Goal: Information Seeking & Learning: Check status

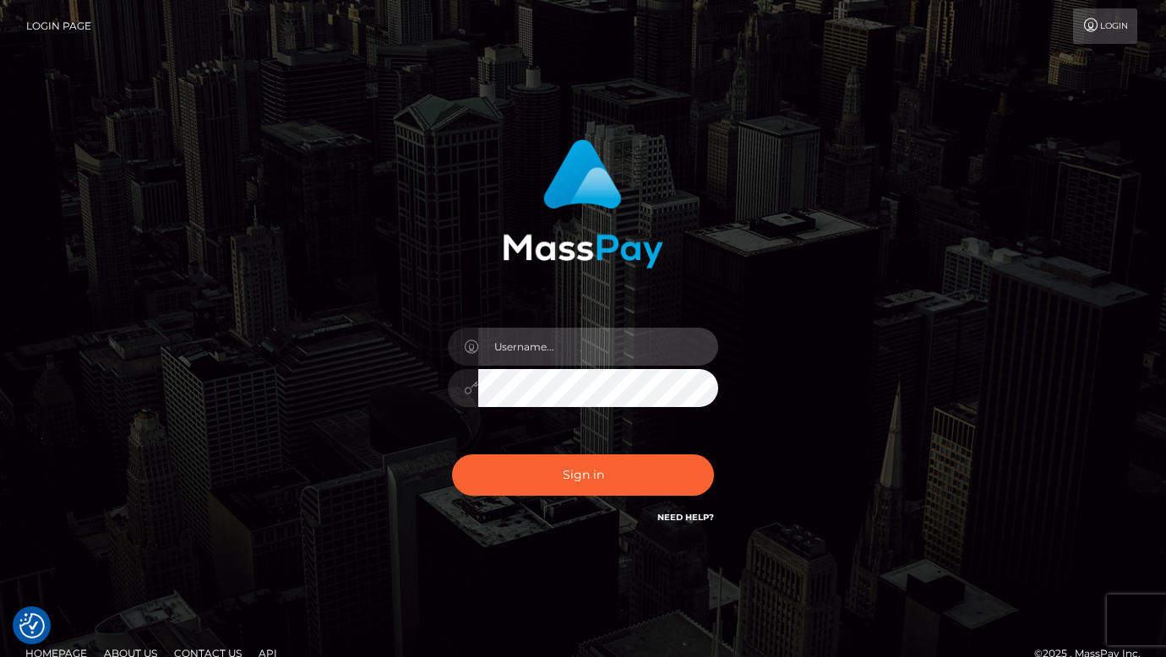
click at [514, 340] on input "text" at bounding box center [598, 347] width 240 height 38
type input "dmen.fire"
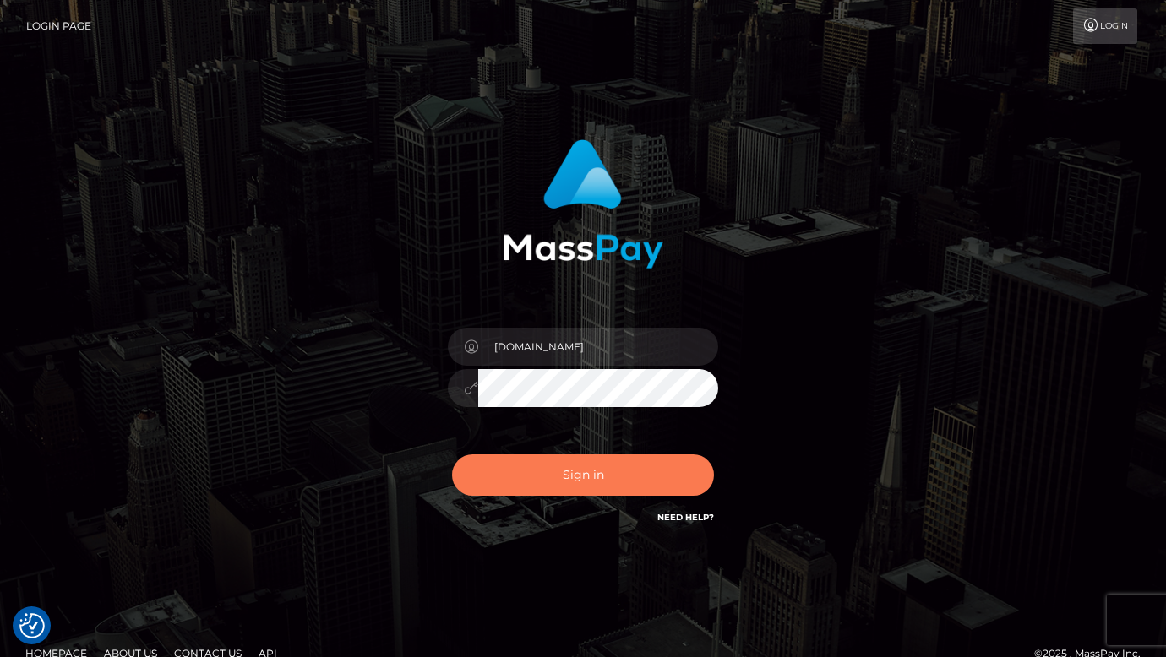
click at [617, 479] on button "Sign in" at bounding box center [583, 474] width 262 height 41
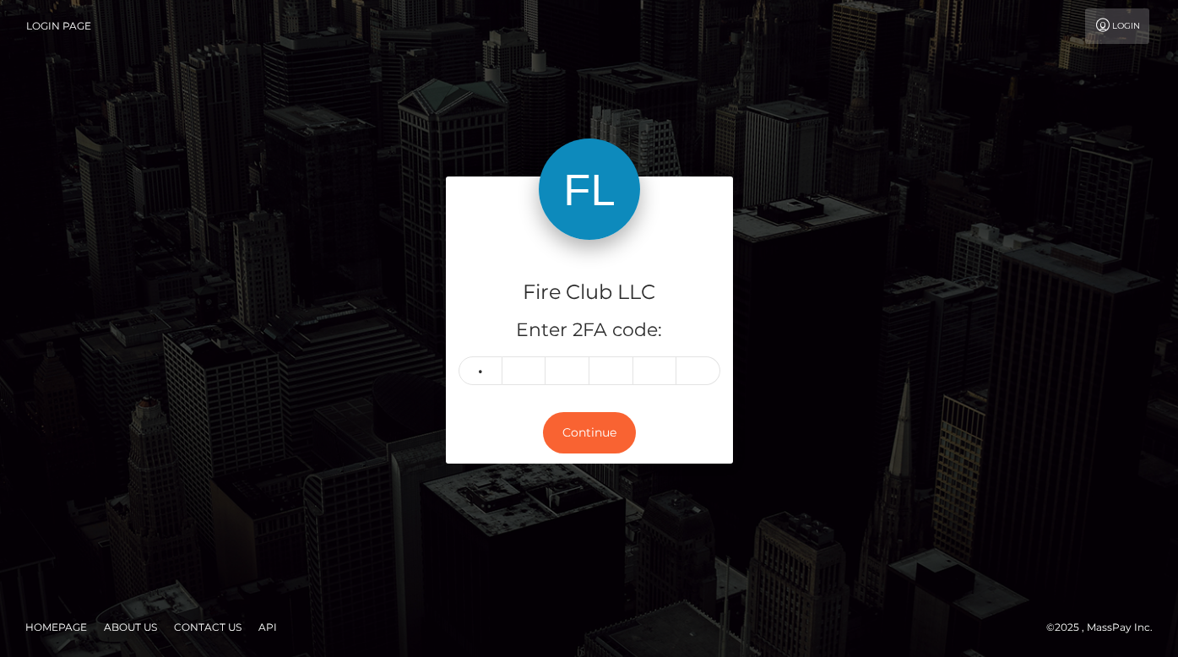
type input "9"
type input "7"
type input "9"
type input "6"
type input "7"
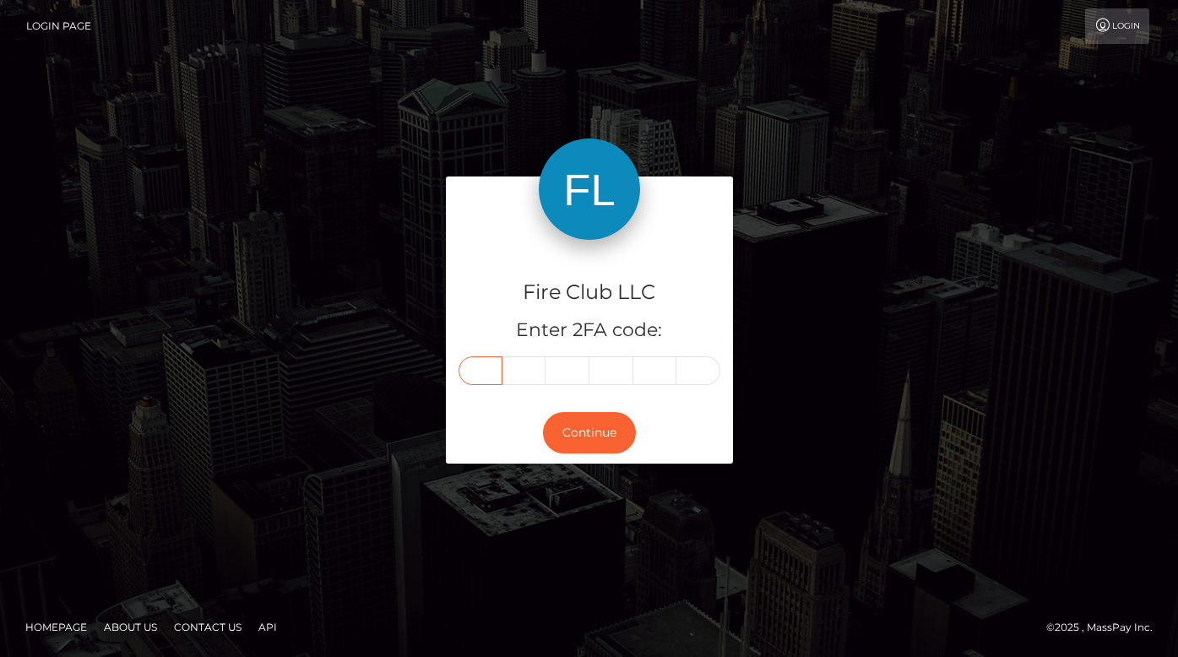
type input "9"
type input "8"
type input "7"
type input "9"
type input "6"
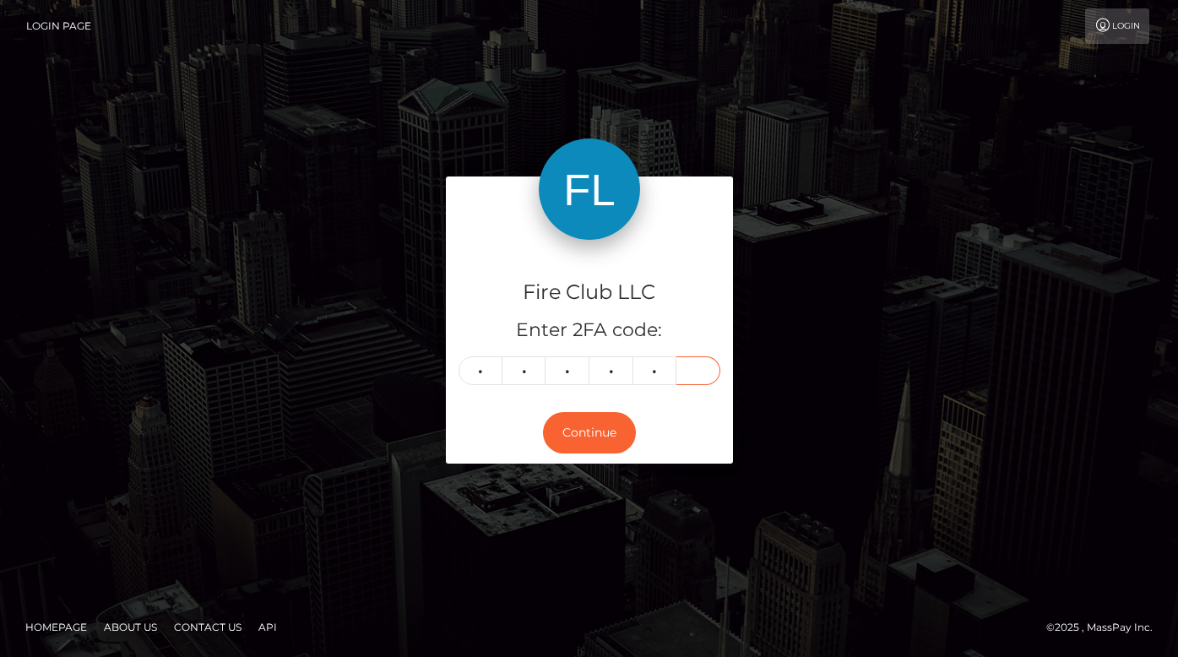
type input "7"
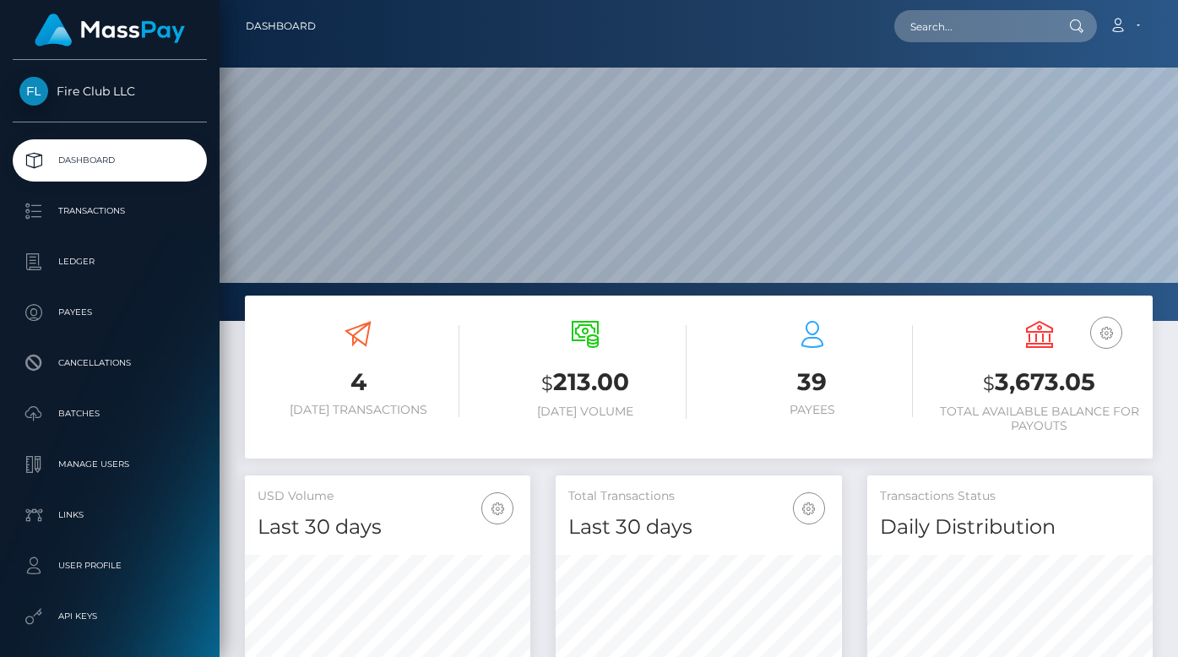
scroll to position [299, 285]
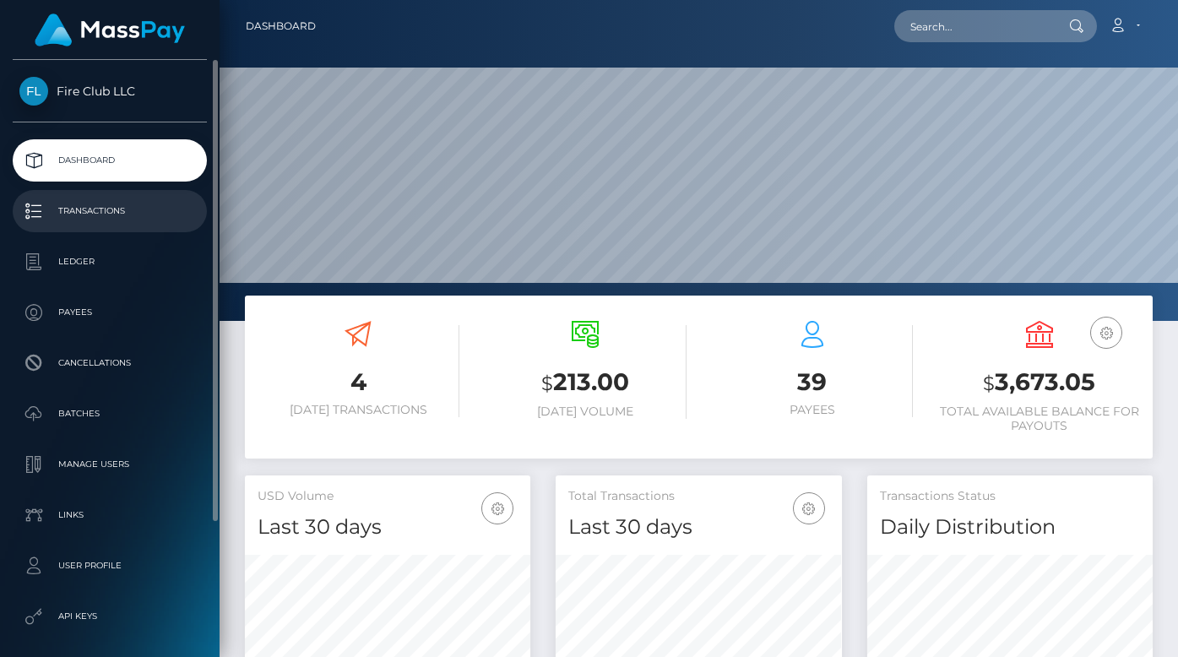
click at [101, 205] on p "Transactions" at bounding box center [109, 210] width 181 height 25
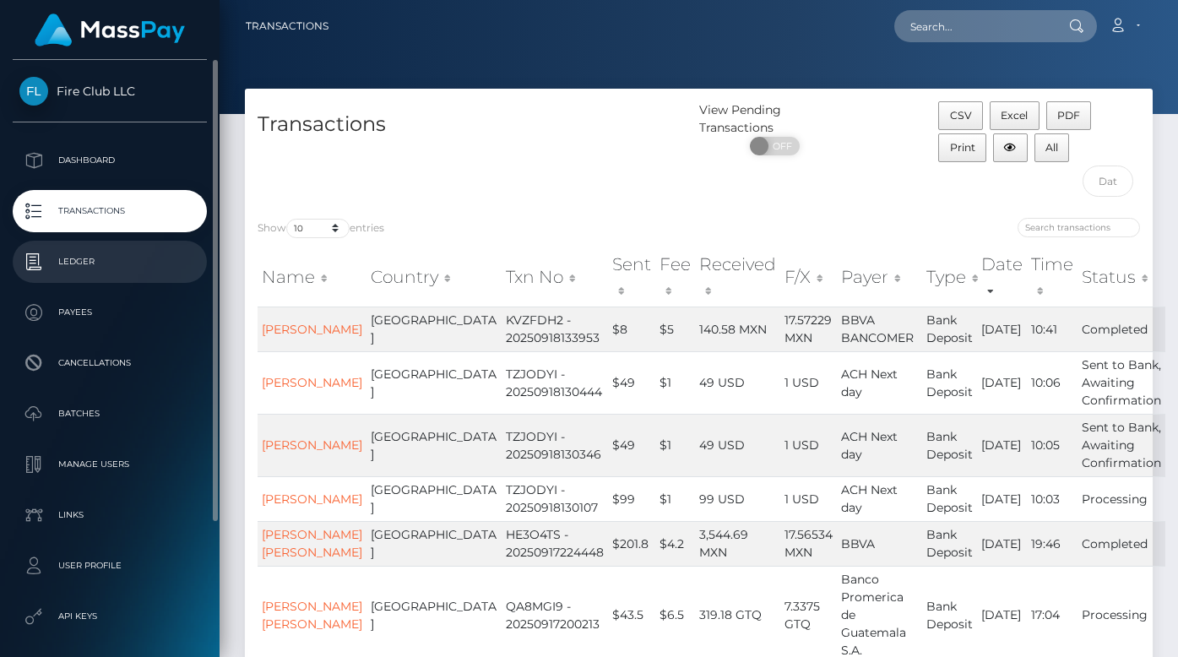
click at [98, 256] on p "Ledger" at bounding box center [109, 261] width 181 height 25
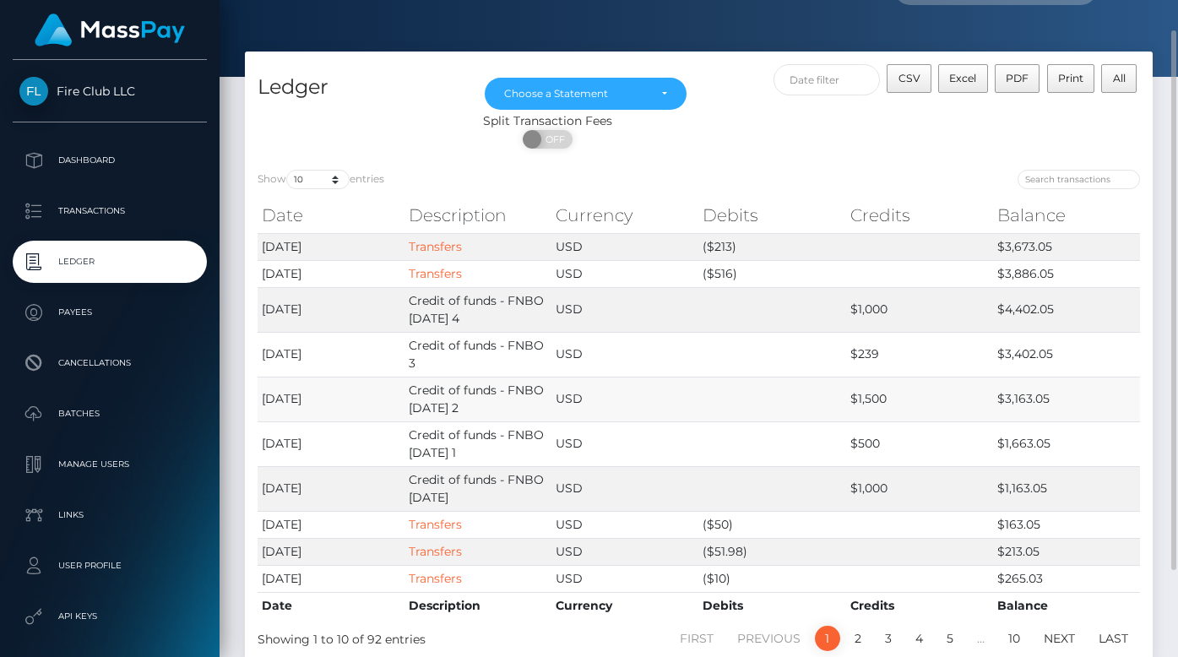
scroll to position [142, 0]
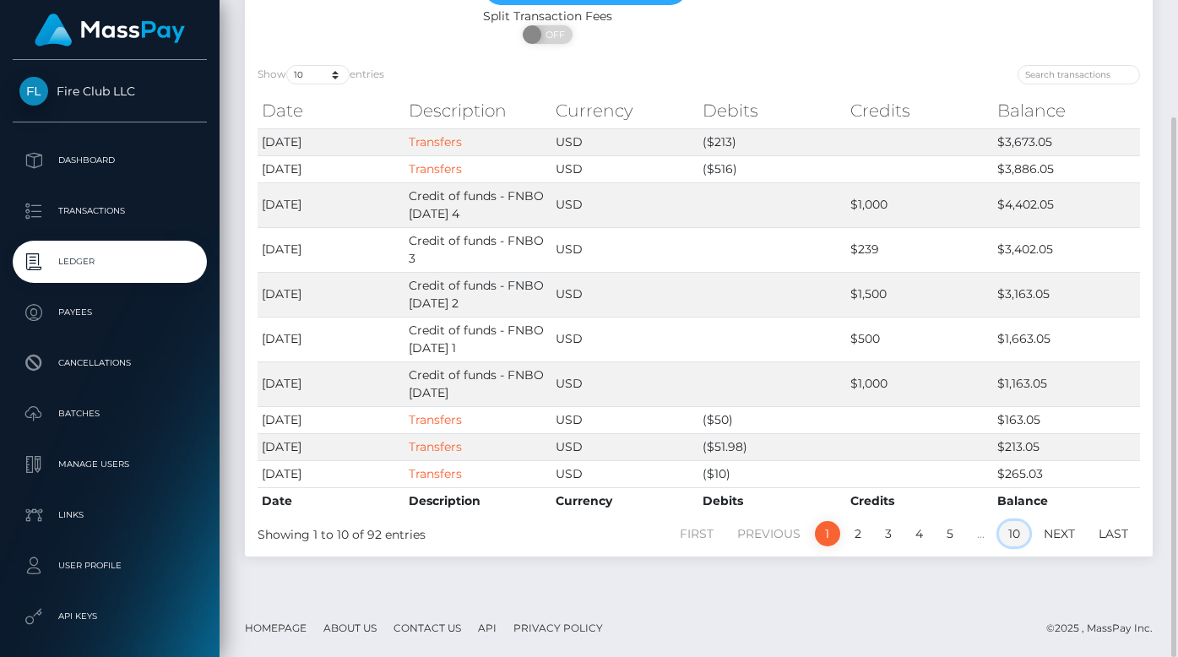
click at [1016, 531] on link "10" at bounding box center [1014, 533] width 30 height 25
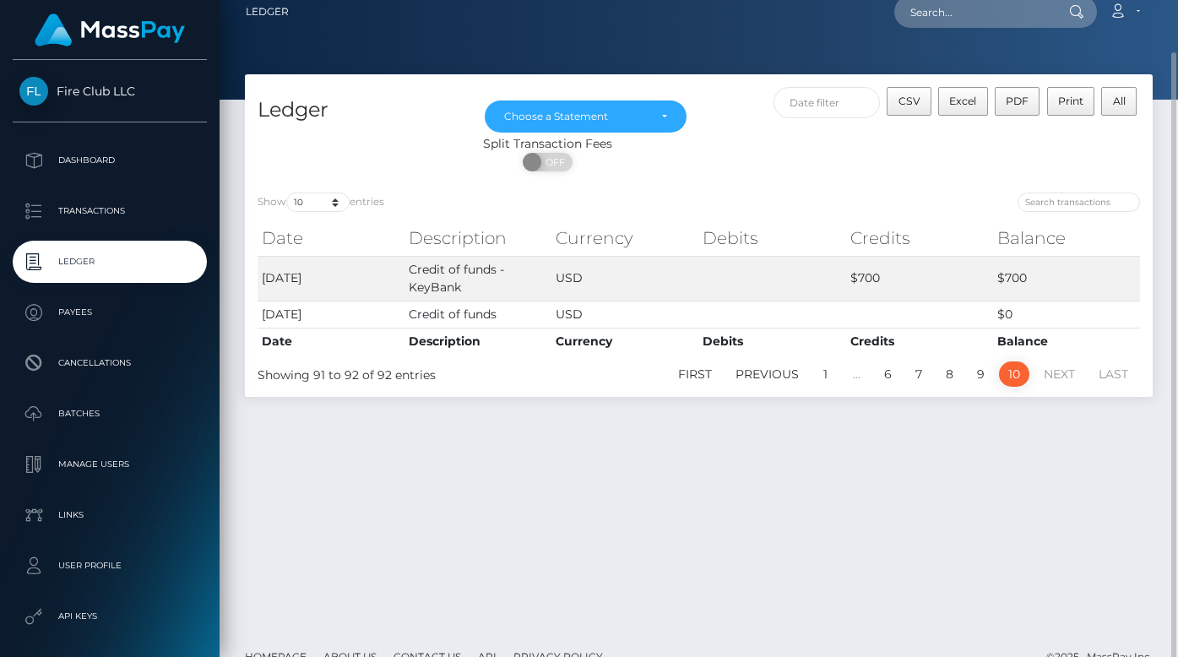
scroll to position [13, 0]
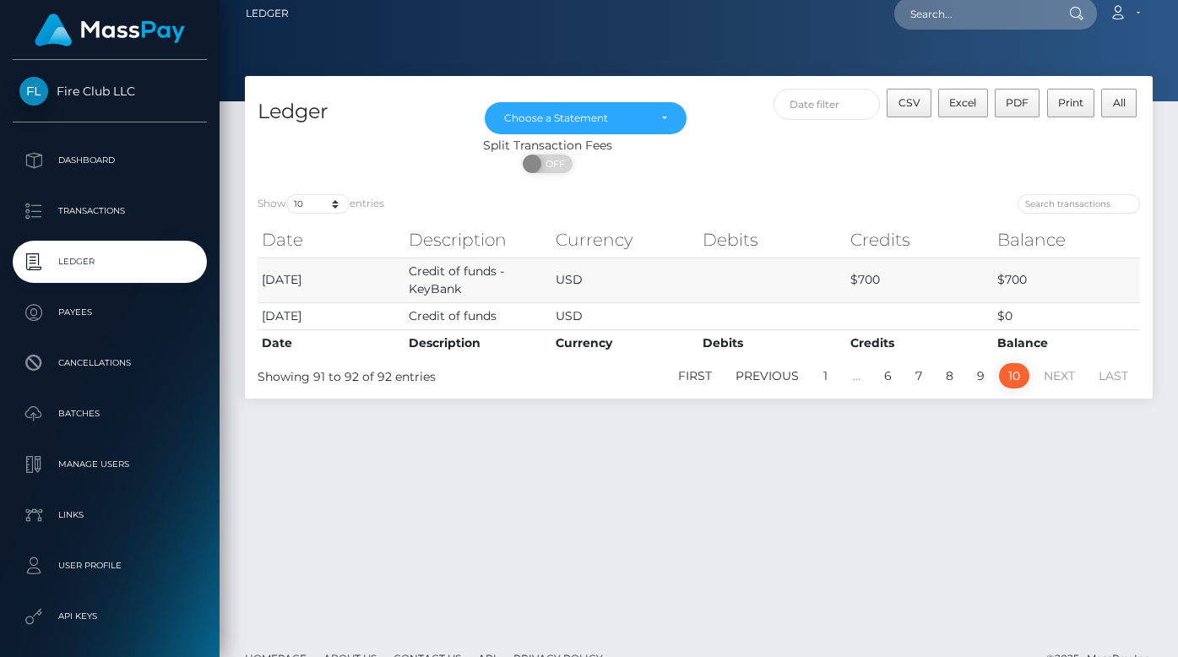
click at [549, 282] on td "Credit of funds - KeyBank" at bounding box center [478, 280] width 147 height 45
click at [320, 281] on td "[DATE]" at bounding box center [331, 280] width 147 height 45
click at [605, 472] on div "Ledger Oct 2023 Nov 2023 Dec 2023 Jan 2024 Feb 2024 Mar 2024 Apr 2024 May 2024 …" at bounding box center [699, 352] width 959 height 553
click at [508, 616] on div "Ledger Oct 2023 Nov 2023 Dec 2023 Jan 2024 Feb 2024 Mar 2024 Apr 2024 May 2024 …" at bounding box center [699, 352] width 959 height 553
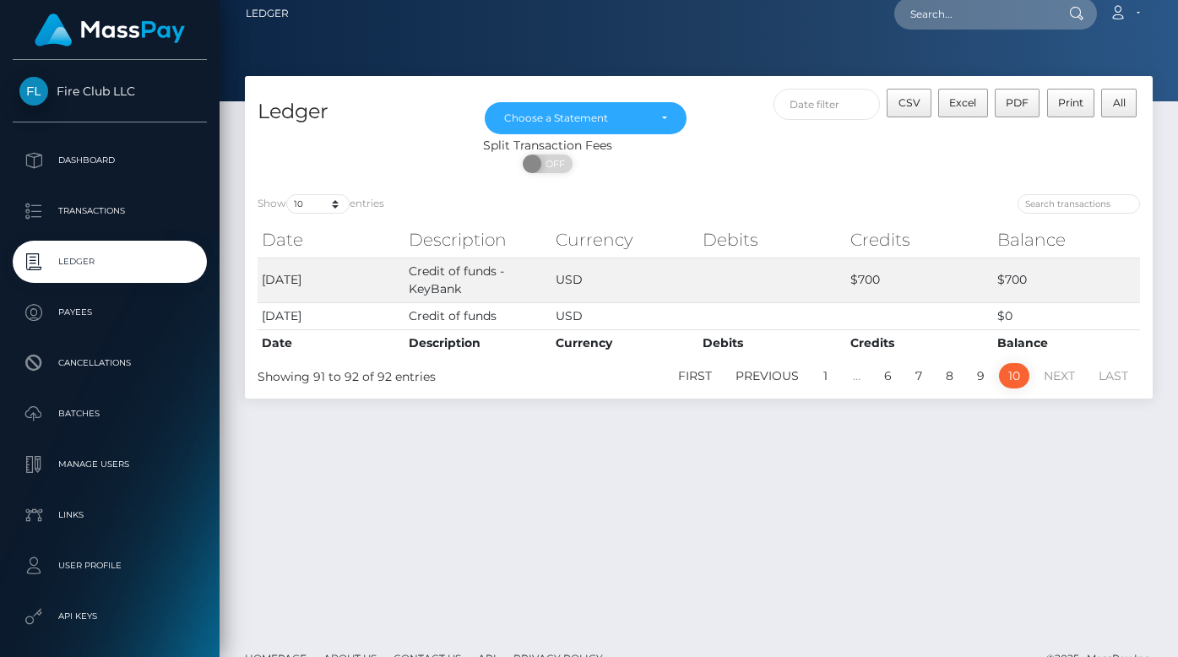
click at [612, 616] on div "Ledger Oct 2023 Nov 2023 Dec 2023 Jan 2024 Feb 2024 Mar 2024 Apr 2024 May 2024 …" at bounding box center [699, 352] width 959 height 553
click at [505, 629] on footer "Homepage About Us Contact Us API Privacy Policy © 2025 , MassPay Inc." at bounding box center [699, 658] width 959 height 59
click at [592, 635] on footer "Homepage About Us Contact Us API Privacy Policy © 2025 , MassPay Inc." at bounding box center [699, 658] width 959 height 59
click at [979, 375] on link "9" at bounding box center [981, 375] width 26 height 25
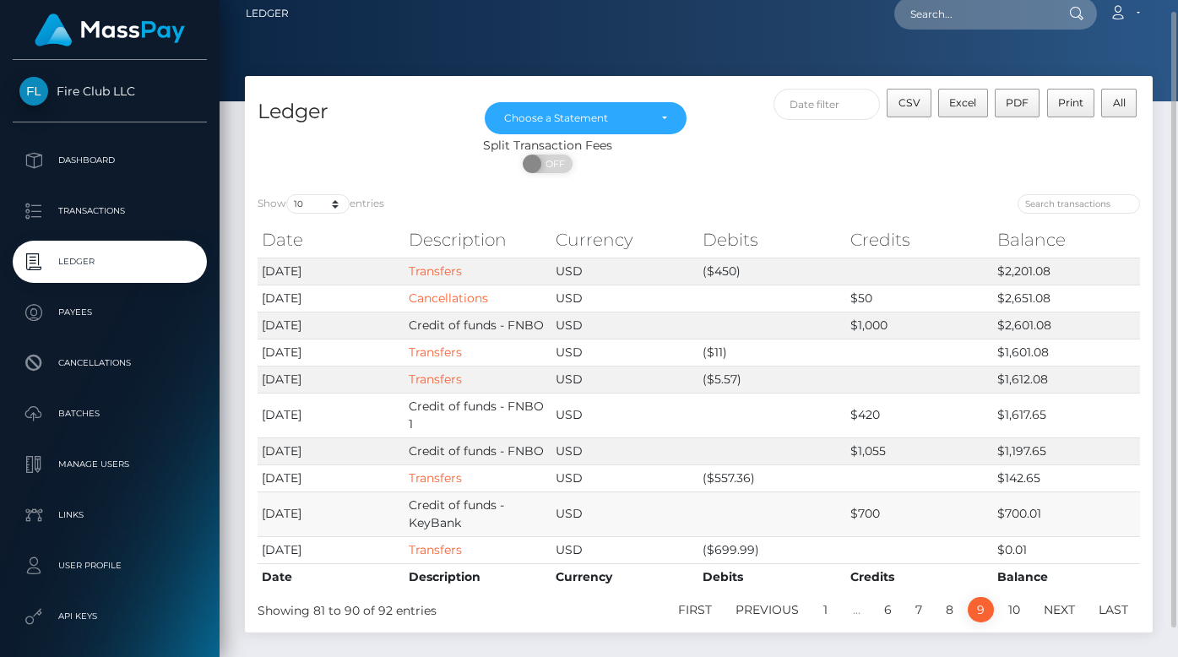
click at [1125, 492] on td "$700.01" at bounding box center [1066, 514] width 147 height 45
click at [878, 417] on td "$420" at bounding box center [919, 415] width 147 height 45
click at [392, 417] on td "2025-03-14" at bounding box center [331, 415] width 147 height 45
click at [1119, 487] on td "$142.65" at bounding box center [1066, 478] width 147 height 27
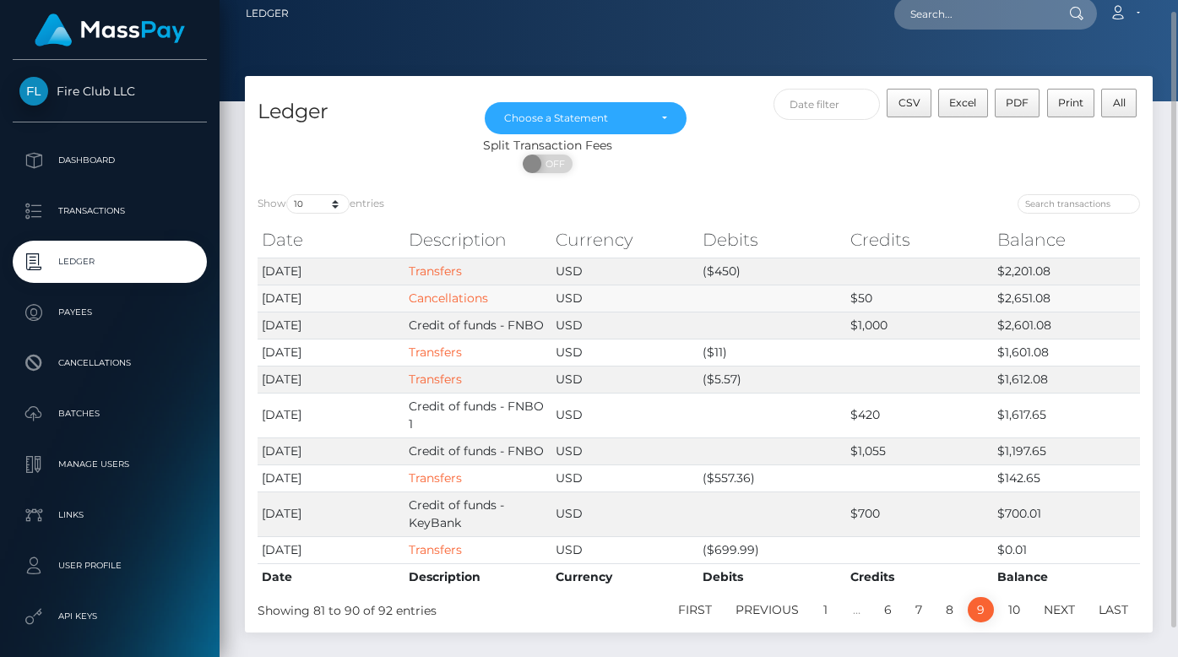
click at [1106, 298] on td "$2,651.08" at bounding box center [1066, 298] width 147 height 27
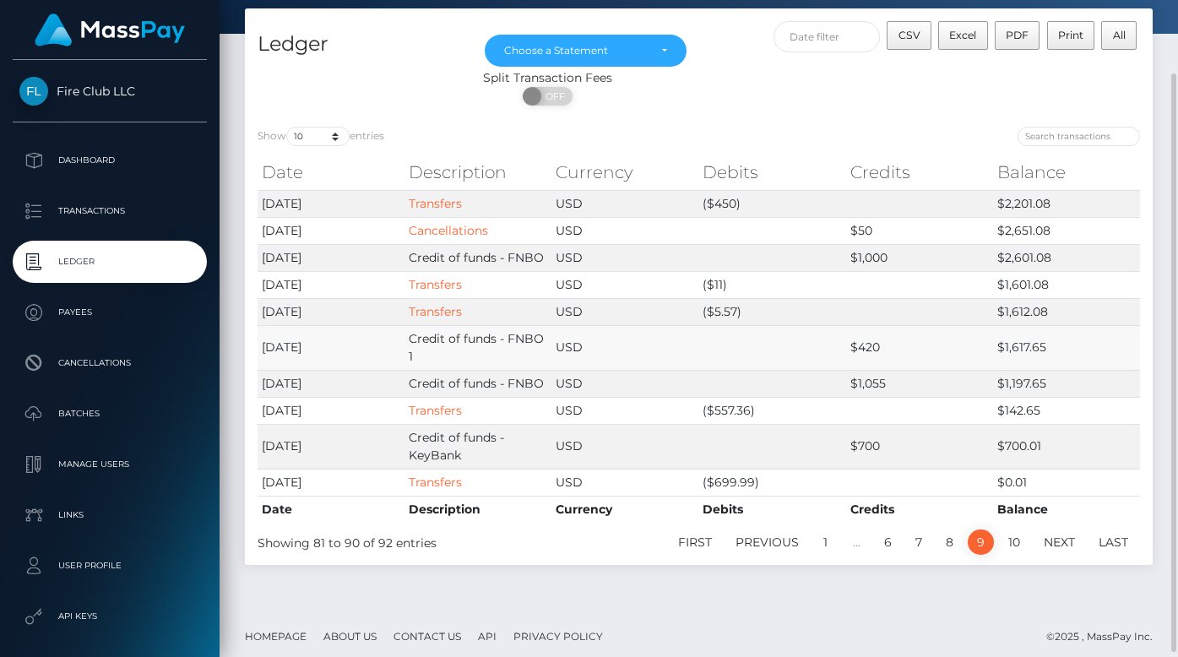
scroll to position [83, 0]
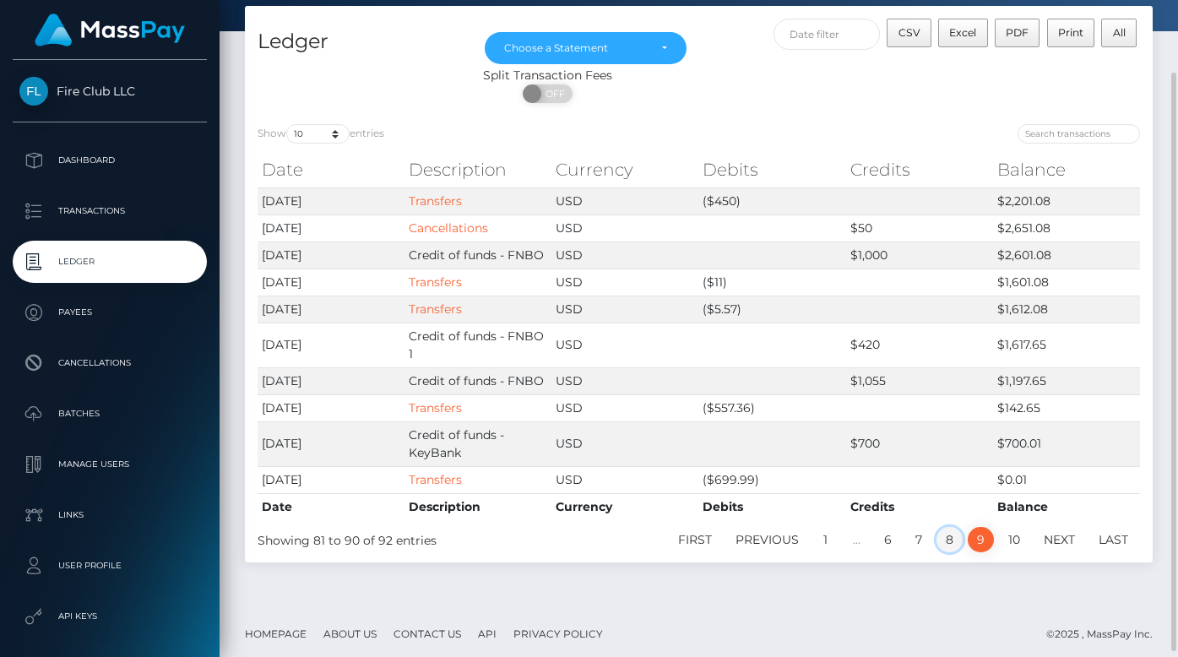
click at [946, 541] on link "8" at bounding box center [950, 539] width 26 height 25
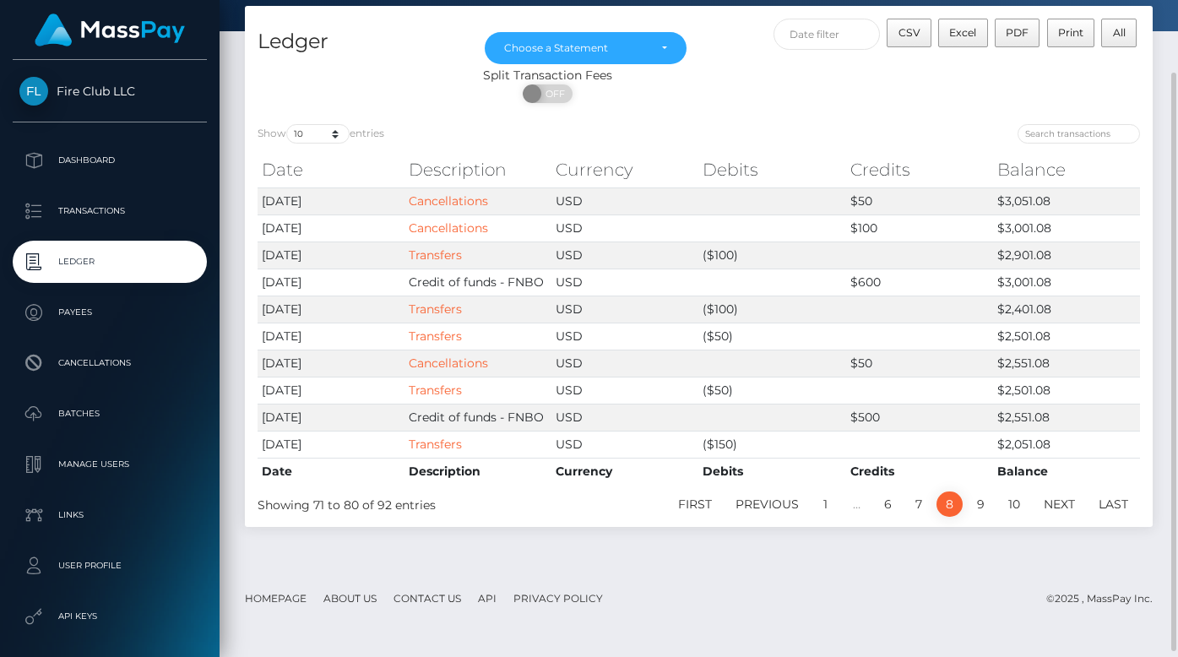
click at [617, 627] on footer "Homepage About Us Contact Us API Privacy Policy © 2025 , MassPay Inc." at bounding box center [699, 598] width 959 height 59
click at [913, 504] on link "7" at bounding box center [918, 504] width 25 height 25
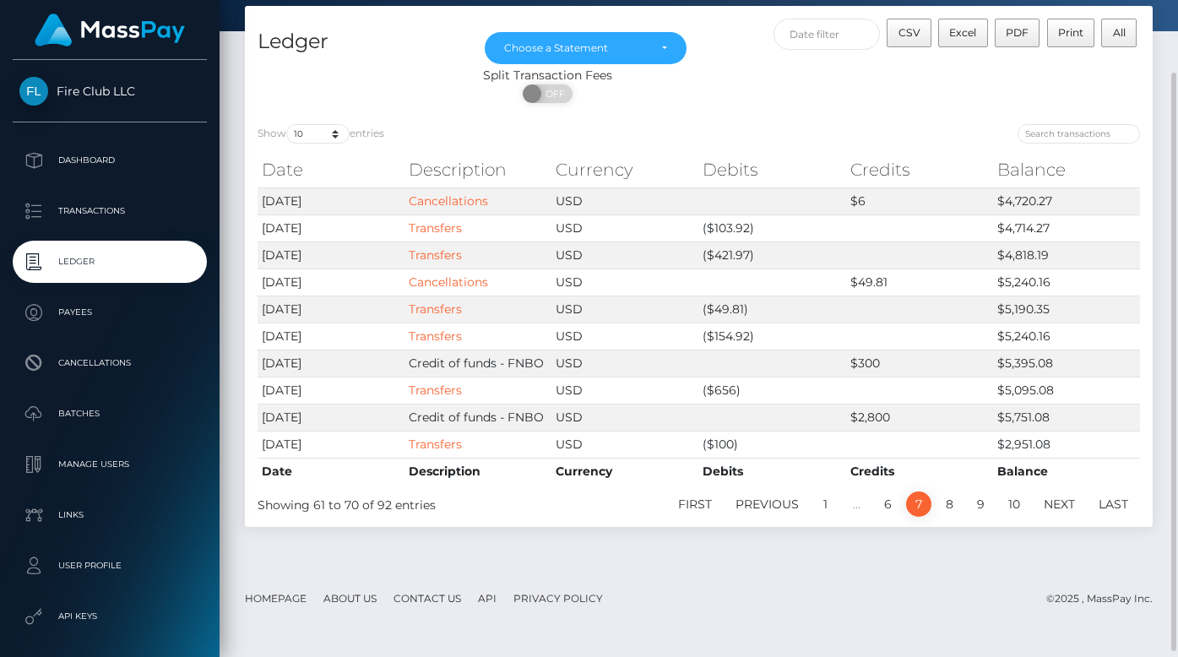
click at [1097, 534] on div "Ledger Oct 2023 Nov 2023 Dec 2023 Jan 2024 Feb 2024 Mar 2024 Apr 2024 May 2024 …" at bounding box center [698, 275] width 933 height 538
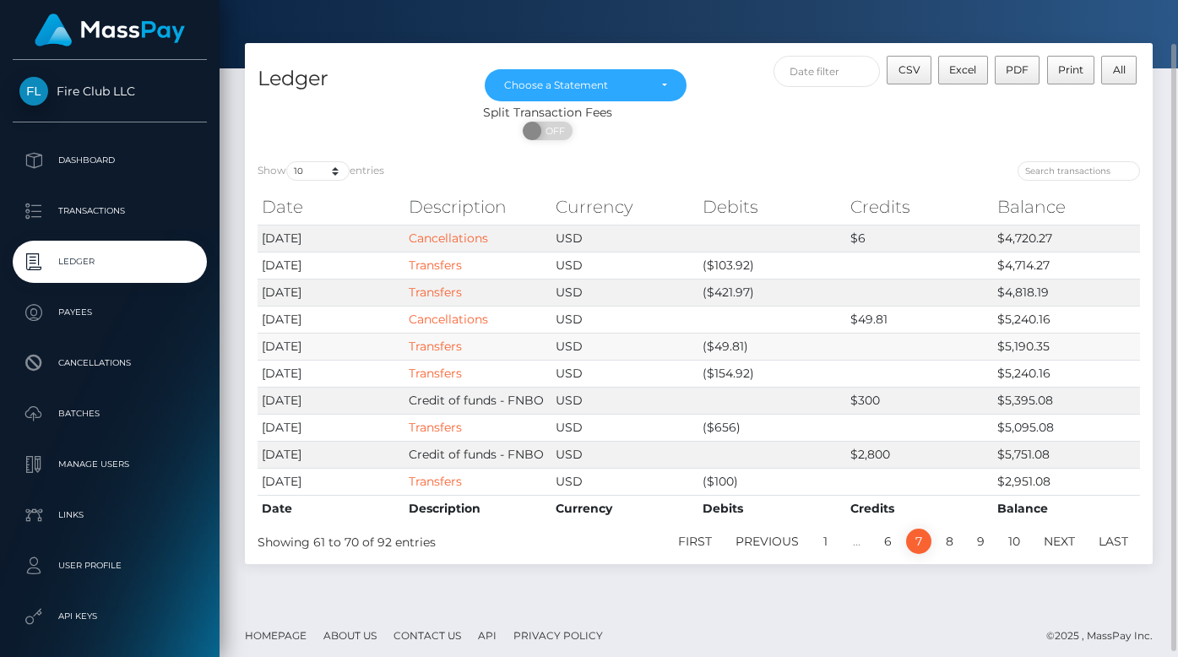
scroll to position [45, 0]
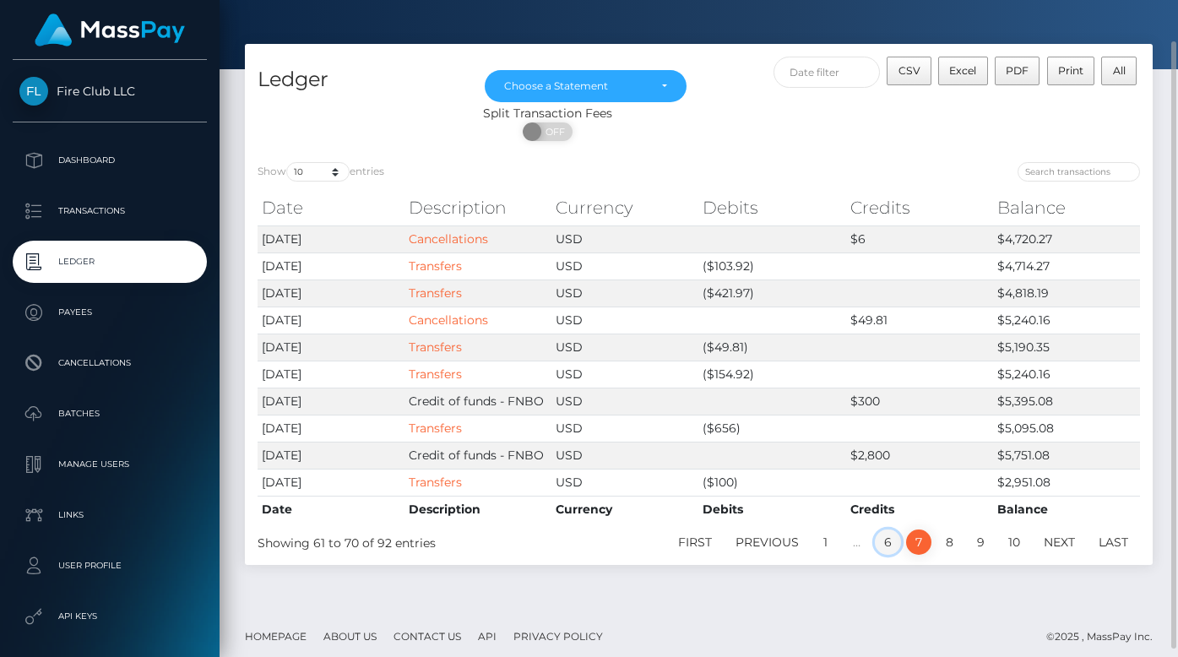
click at [886, 542] on link "6" at bounding box center [888, 542] width 26 height 25
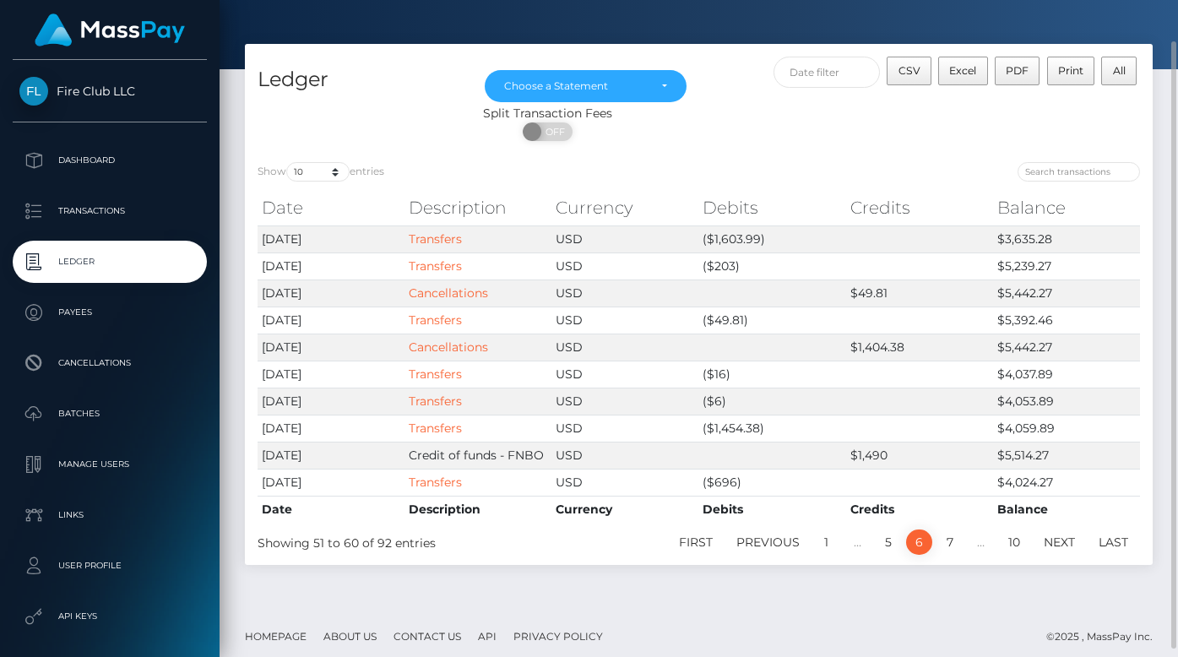
click at [1084, 190] on div "Date Description Currency Debits Credits Balance Date Description Currency Debi…" at bounding box center [699, 356] width 908 height 341
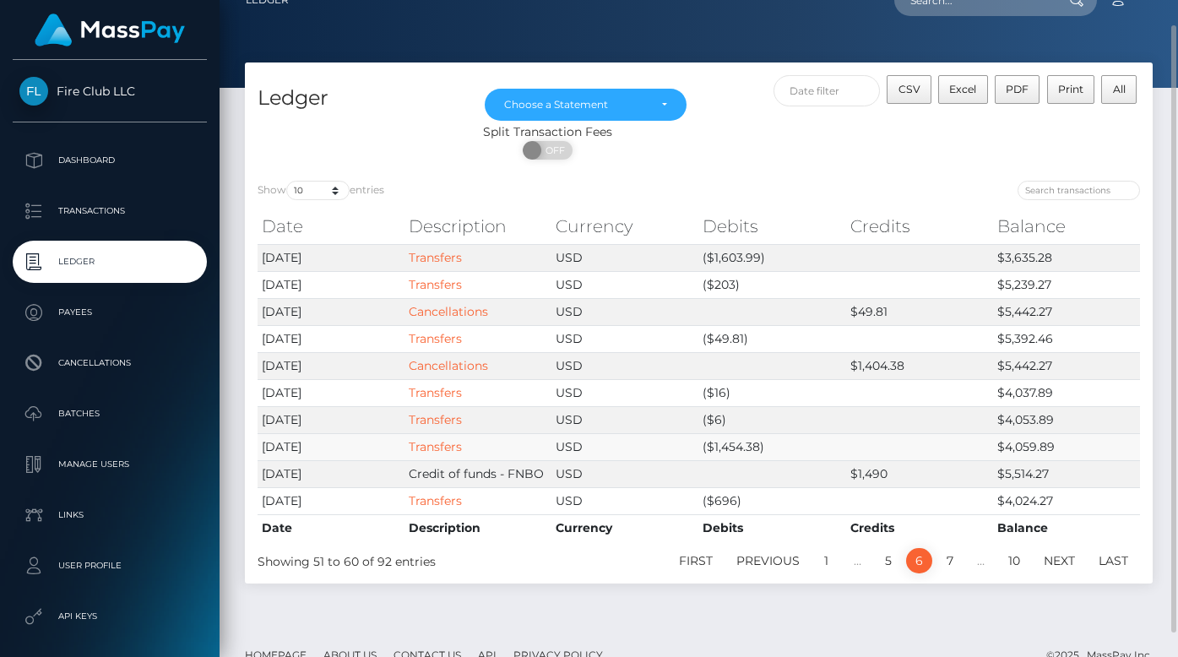
scroll to position [27, 0]
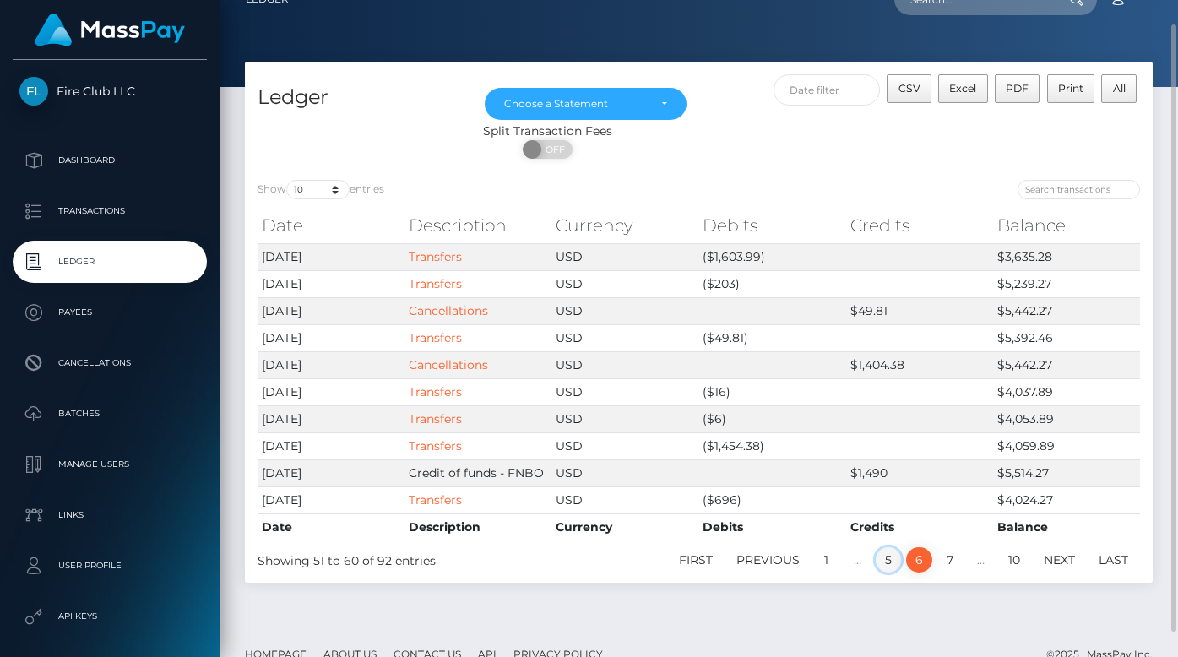
click at [883, 557] on link "5" at bounding box center [888, 559] width 25 height 25
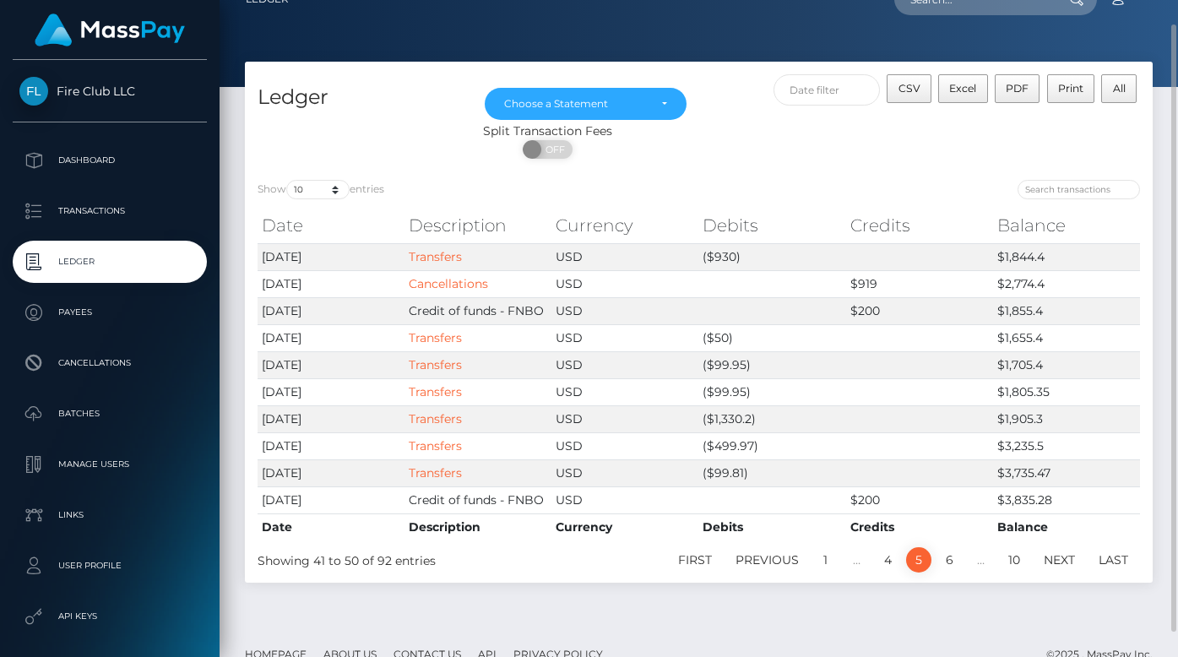
click at [532, 611] on div "Ledger Oct 2023 Nov 2023 Dec 2023 Jan 2024 Feb 2024 Mar 2024 Apr 2024 May 2024 …" at bounding box center [699, 343] width 959 height 563
click at [884, 557] on link "4" at bounding box center [888, 559] width 26 height 25
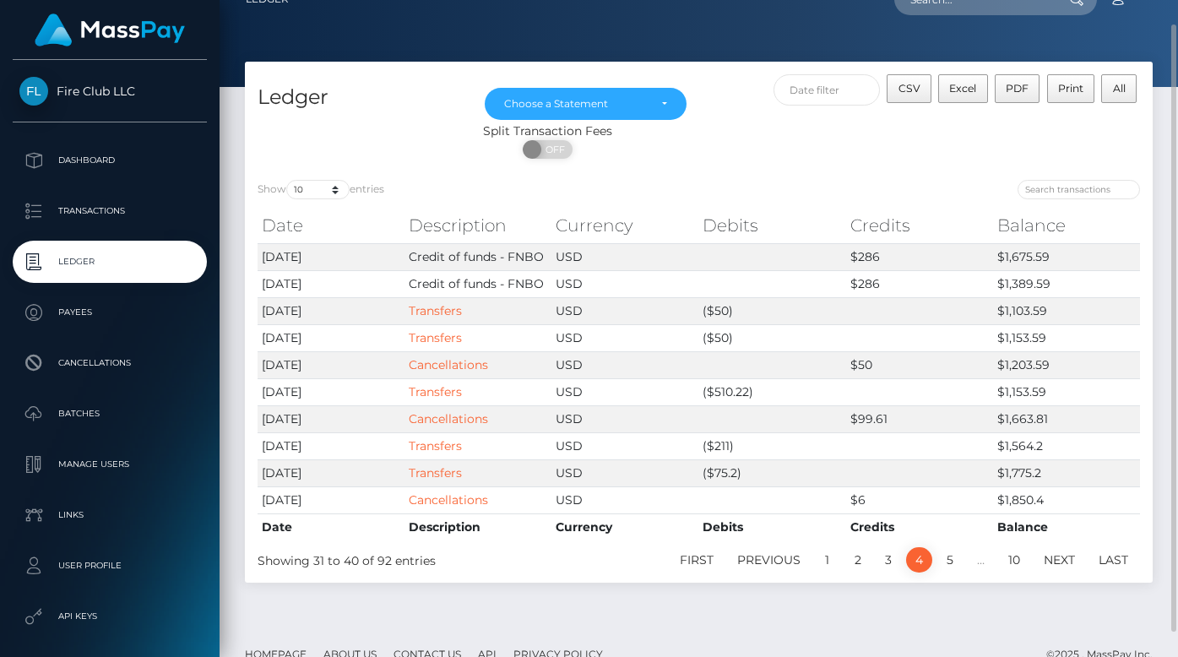
click at [518, 615] on div "Ledger Oct 2023 Nov 2023 Dec 2023 Jan 2024 Feb 2024 Mar 2024 Apr 2024 May 2024 …" at bounding box center [699, 343] width 959 height 563
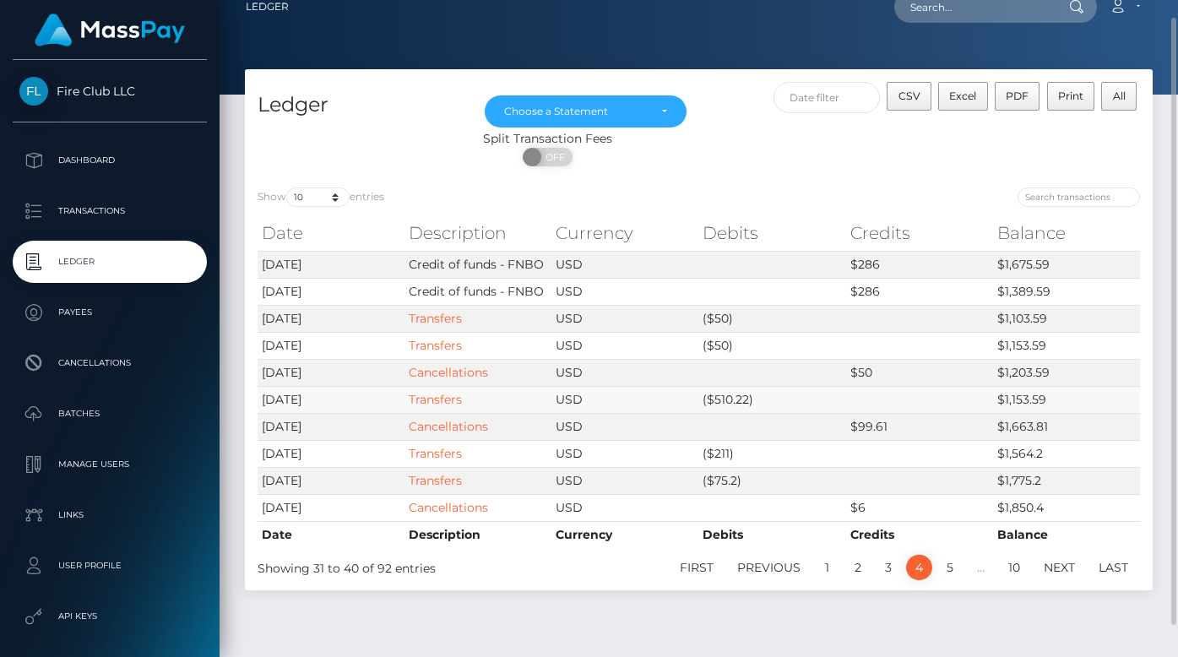
scroll to position [17, 0]
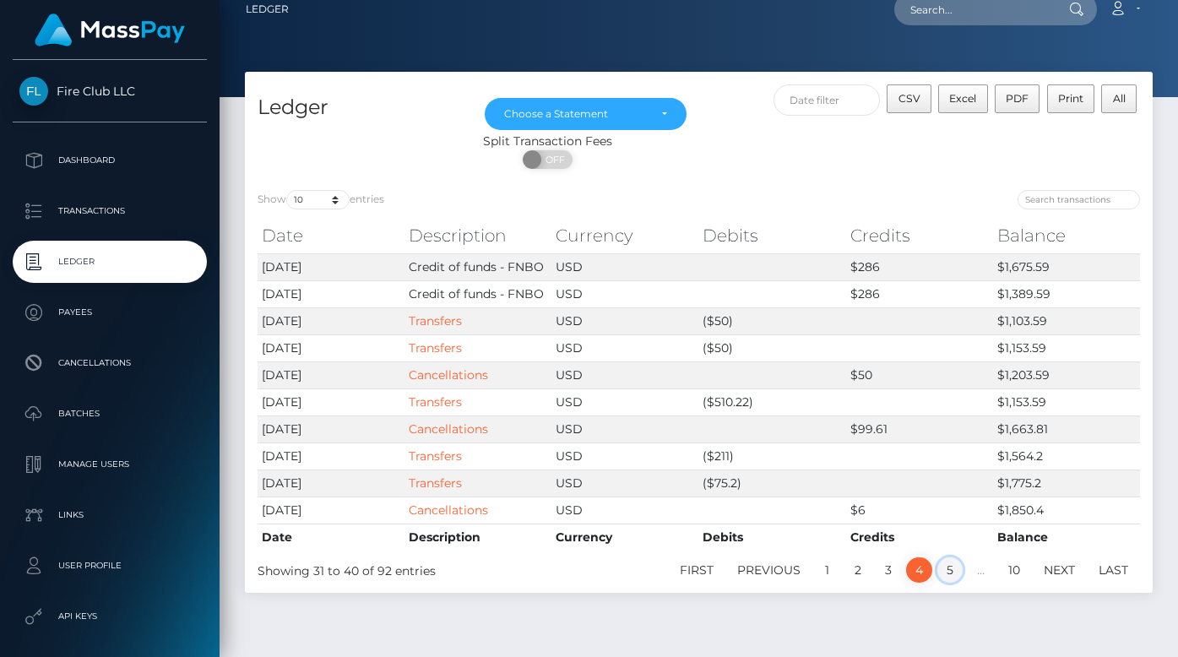
click at [953, 563] on link "5" at bounding box center [950, 569] width 25 height 25
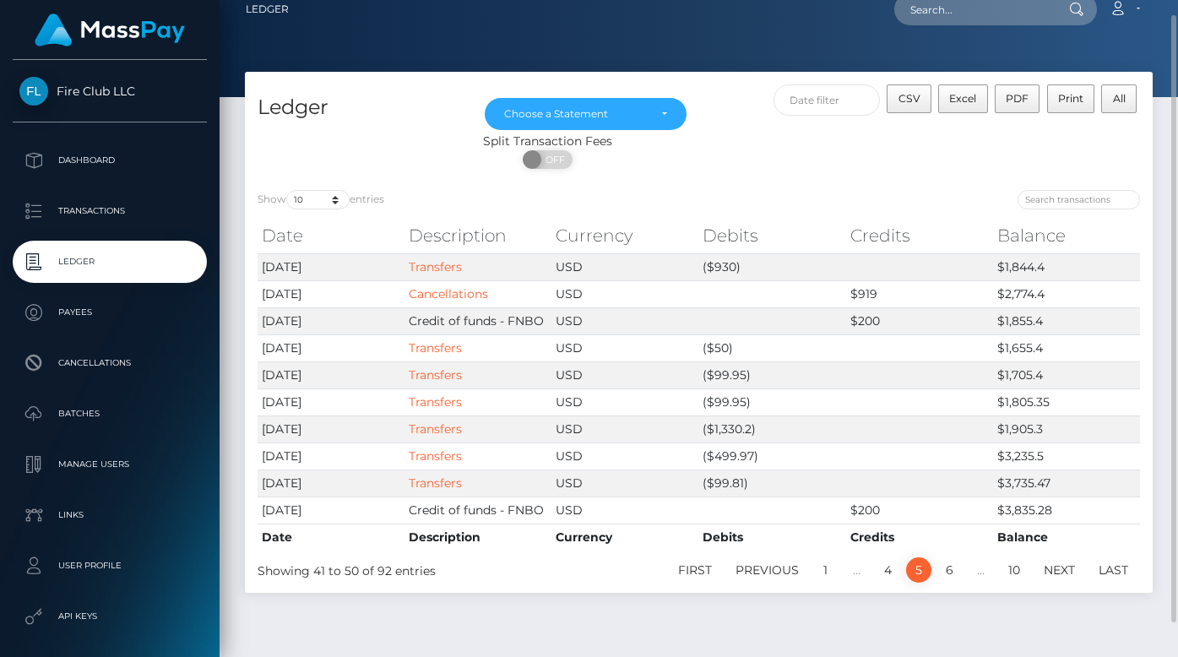
click at [639, 623] on div "Ledger Oct 2023 Nov 2023 Dec 2023 Jan 2024 Feb 2024 Mar 2024 Apr 2024 May 2024 …" at bounding box center [699, 353] width 959 height 563
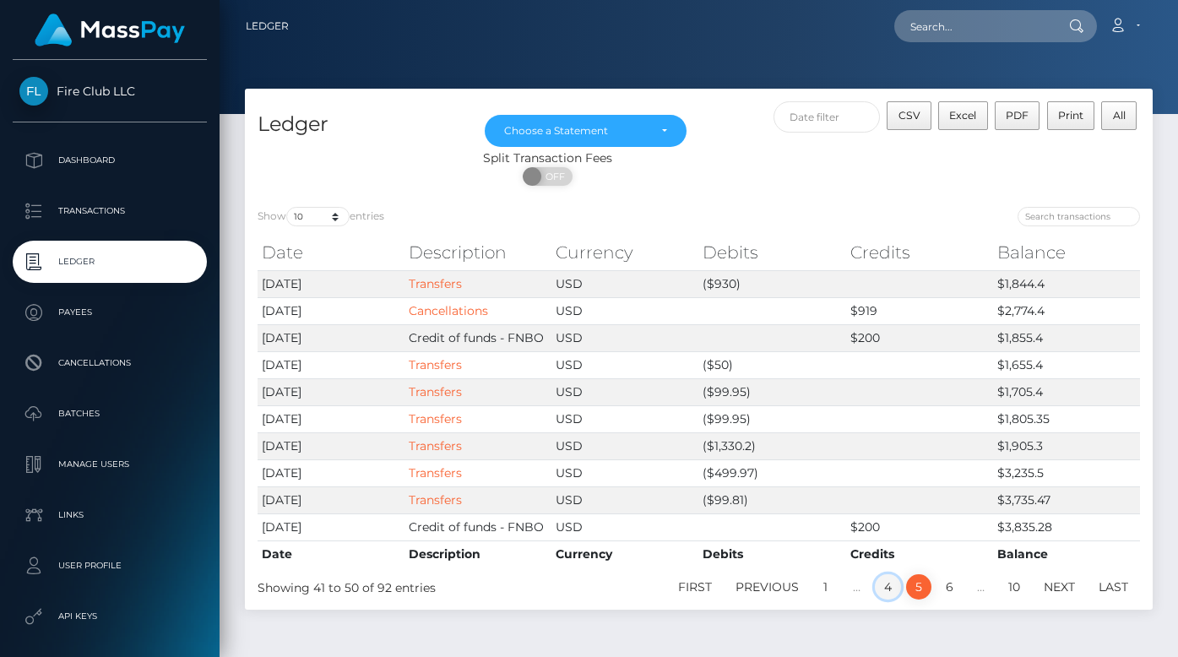
click at [886, 590] on link "4" at bounding box center [888, 586] width 26 height 25
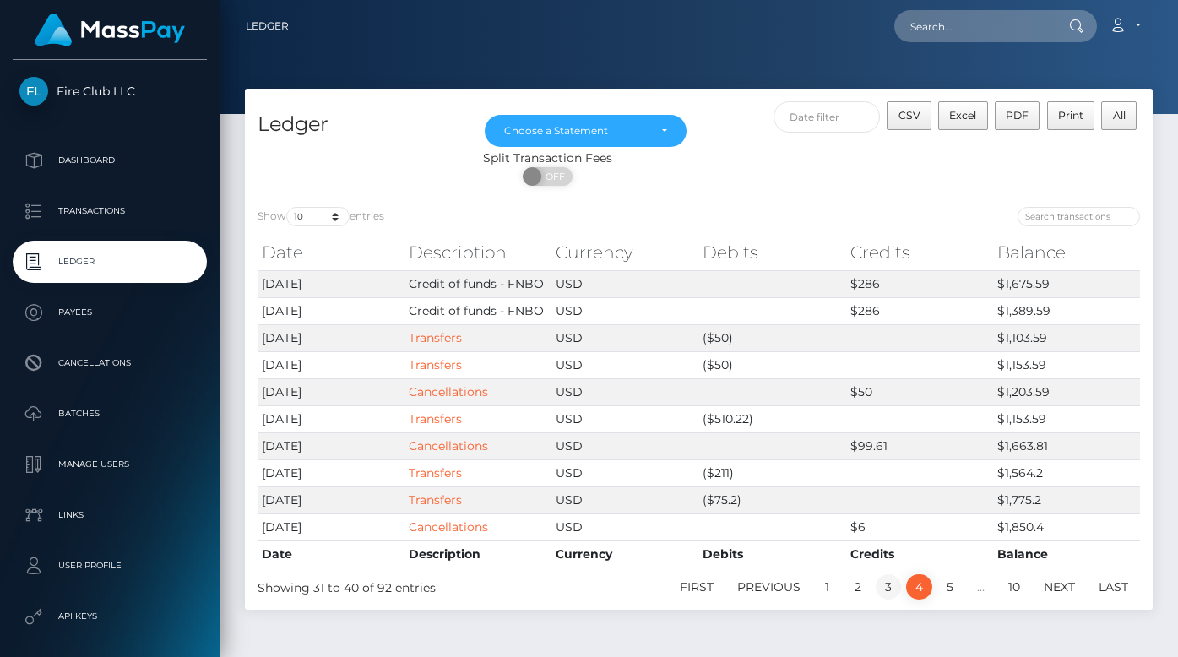
click at [885, 583] on link "3" at bounding box center [888, 586] width 25 height 25
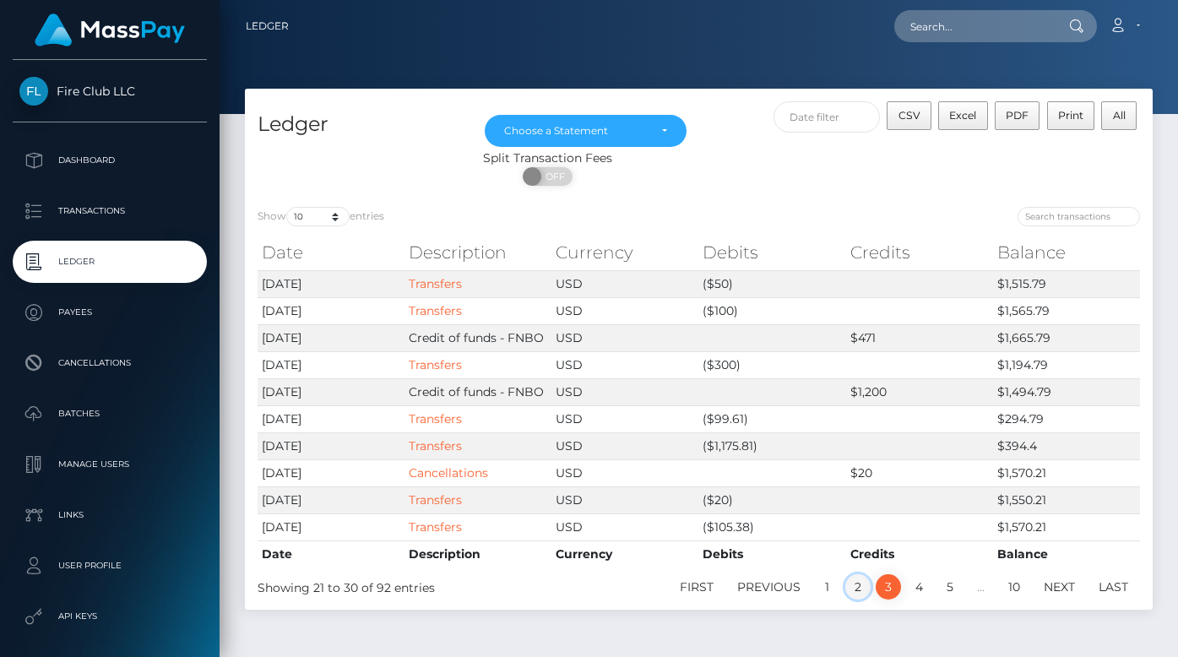
click at [852, 589] on link "2" at bounding box center [857, 586] width 25 height 25
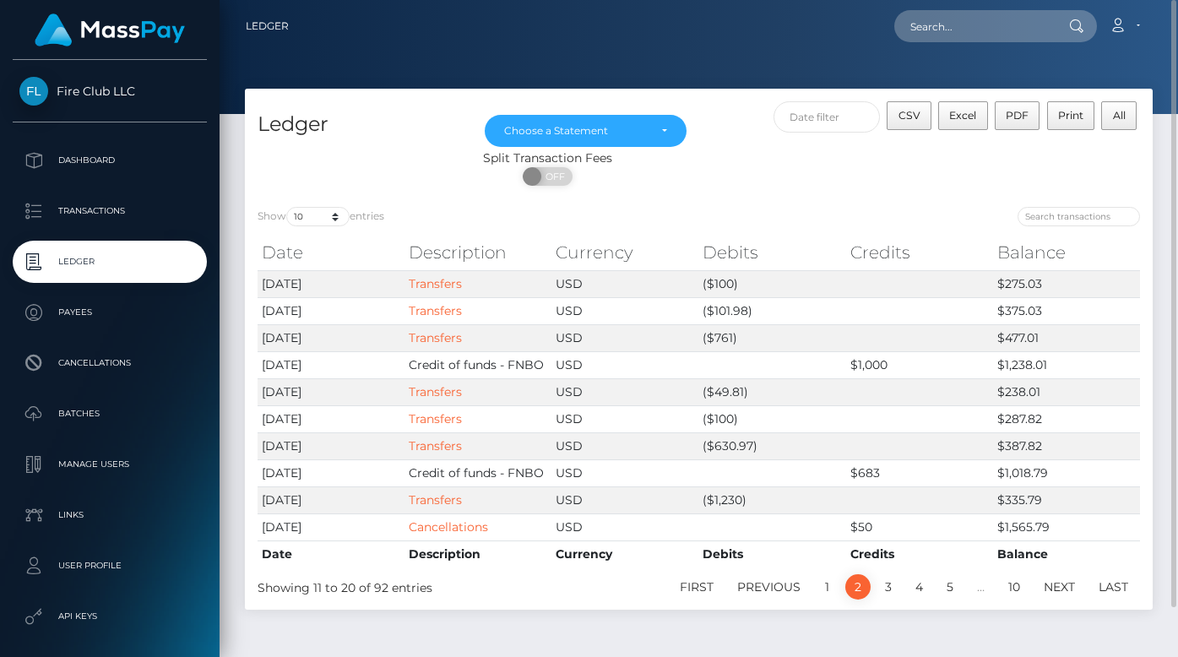
click at [529, 620] on div "Ledger Oct 2023 Nov 2023 Dec 2023 Jan 2024 Feb 2024 Mar 2024 Apr 2024 May 2024 …" at bounding box center [698, 358] width 933 height 538
click at [829, 586] on link "1" at bounding box center [827, 586] width 25 height 25
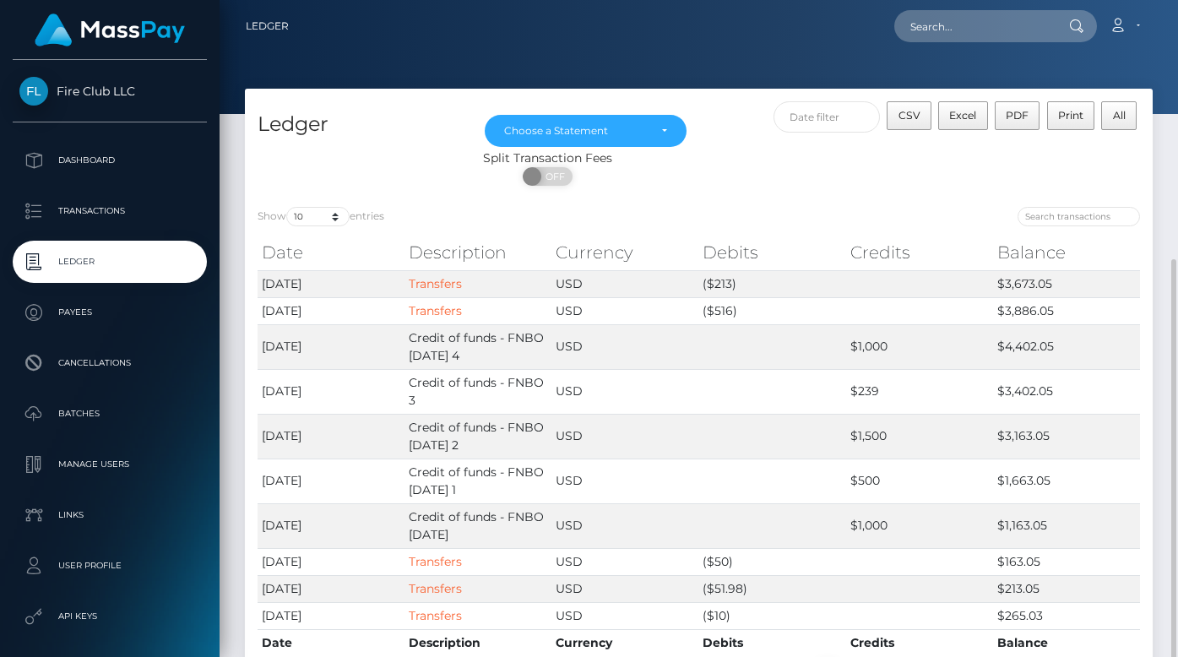
scroll to position [142, 0]
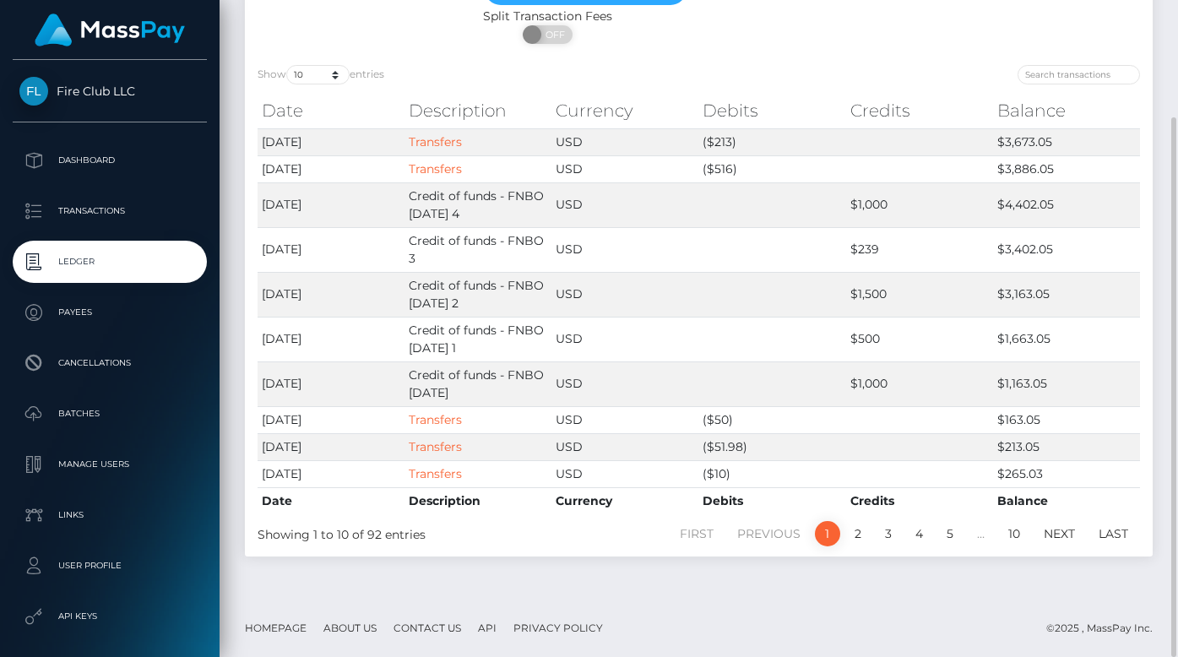
click at [606, 617] on footer "Homepage About Us Contact Us API Privacy Policy © 2025 , MassPay Inc." at bounding box center [699, 628] width 959 height 59
click at [885, 391] on td "$1,000" at bounding box center [919, 384] width 147 height 45
click at [1125, 406] on td "$163.05" at bounding box center [1066, 419] width 147 height 27
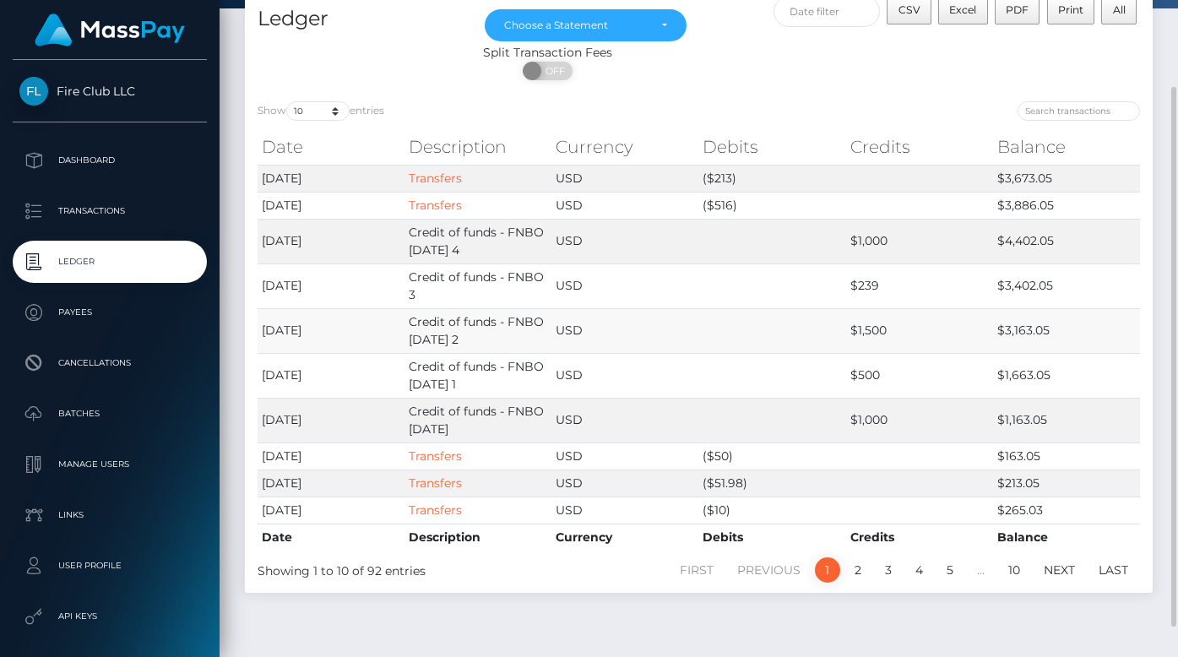
scroll to position [106, 0]
click at [853, 567] on link "2" at bounding box center [857, 569] width 25 height 25
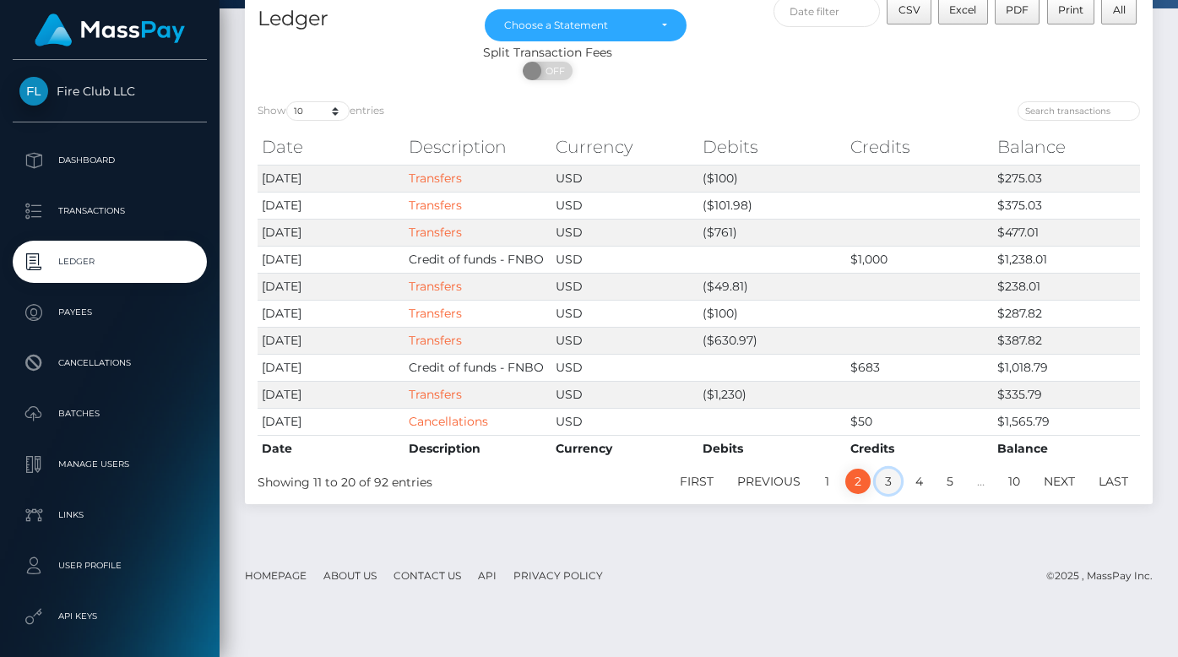
click at [889, 474] on link "3" at bounding box center [888, 481] width 25 height 25
